Goal: Information Seeking & Learning: Learn about a topic

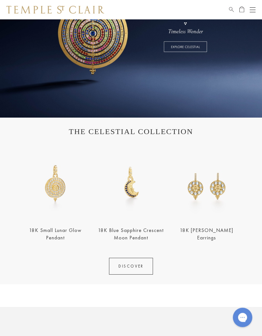
scroll to position [96, 0]
click at [133, 262] on link "DISCOVER" at bounding box center [131, 266] width 44 height 17
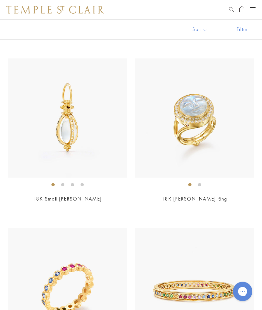
scroll to position [2808, 0]
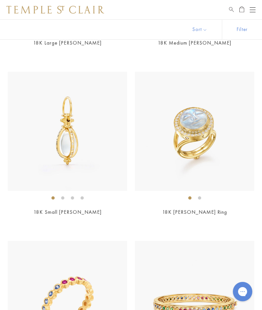
click at [199, 120] on img at bounding box center [194, 131] width 119 height 119
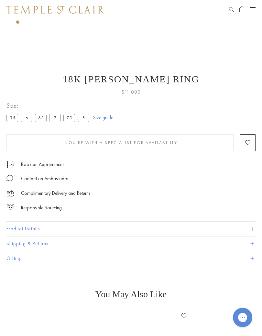
scroll to position [246, 0]
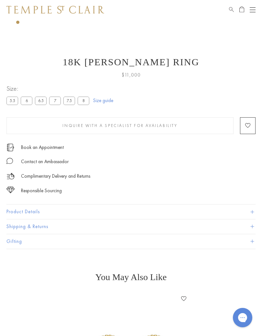
click at [143, 210] on button "Product Details" at bounding box center [130, 212] width 249 height 15
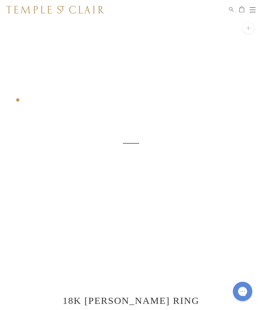
scroll to position [0, 0]
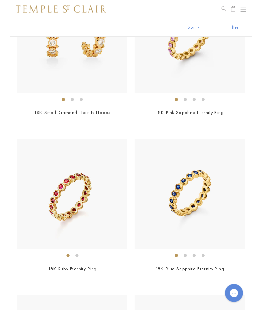
scroll to position [3601, 0]
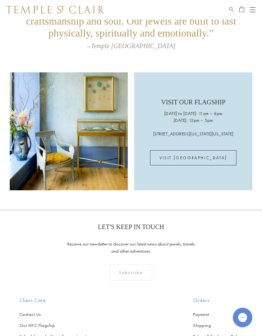
scroll to position [1096, 0]
click at [194, 163] on link "VISIT [GEOGRAPHIC_DATA]" at bounding box center [193, 157] width 86 height 15
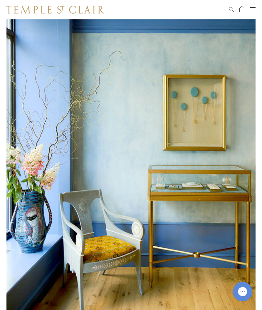
click at [253, 7] on div "Open navigation" at bounding box center [253, 7] width 6 height 0
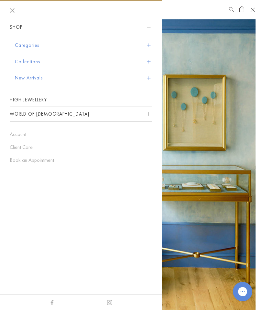
click at [30, 83] on button "New Arrivals" at bounding box center [83, 78] width 137 height 16
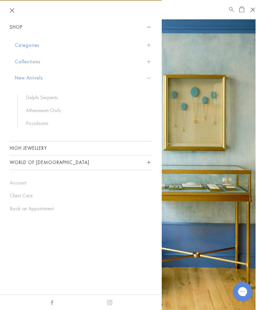
click at [51, 112] on link "Athenaeum Owls" at bounding box center [86, 110] width 120 height 7
click at [31, 79] on button "New Arrivals" at bounding box center [83, 78] width 137 height 16
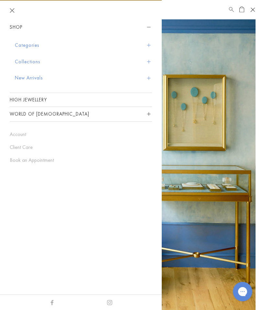
click at [27, 76] on button "New Arrivals" at bounding box center [83, 78] width 137 height 16
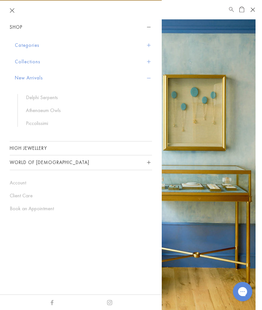
click at [50, 107] on link "Athenaeum Owls" at bounding box center [86, 110] width 120 height 7
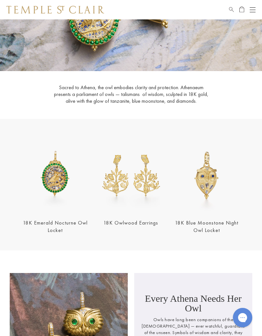
scroll to position [77, 0]
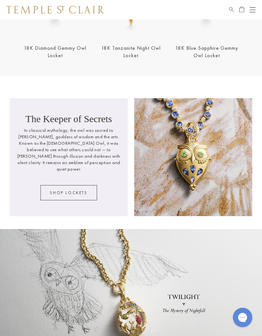
scroll to position [670, 0]
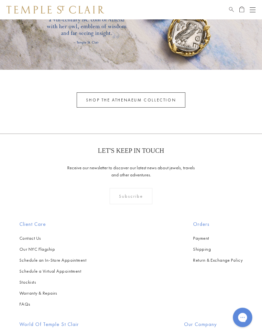
scroll to position [1242, 0]
click at [23, 57] on link at bounding box center [131, 5] width 262 height 129
